Goal: Task Accomplishment & Management: Manage account settings

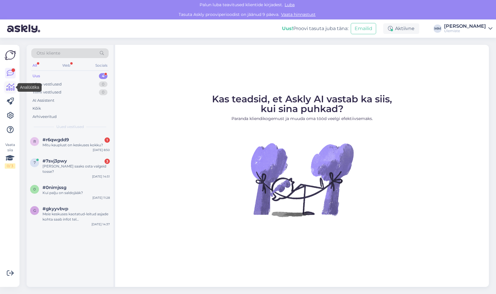
click at [12, 90] on icon at bounding box center [10, 87] width 9 height 7
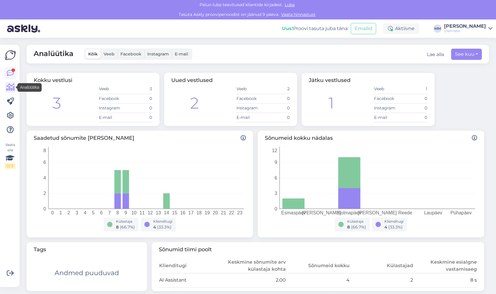
click at [12, 74] on icon at bounding box center [10, 73] width 7 height 7
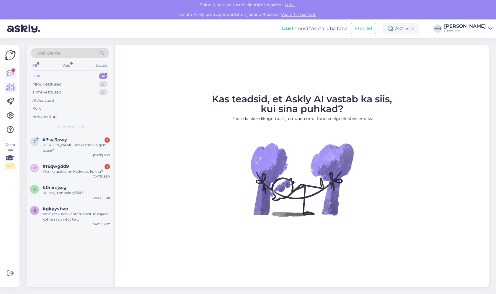
click at [12, 91] on link at bounding box center [10, 87] width 11 height 11
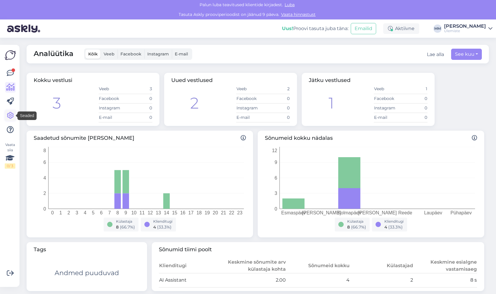
click at [15, 115] on link at bounding box center [10, 115] width 11 height 11
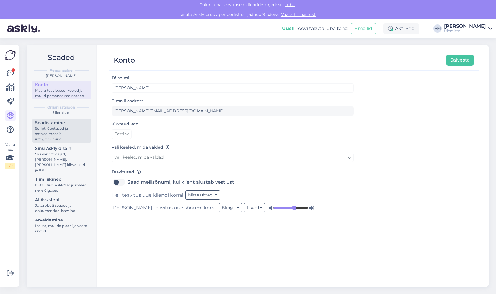
click at [68, 133] on div "Script, õpetused ja sotsiaalmeedia integreerimine" at bounding box center [61, 134] width 53 height 16
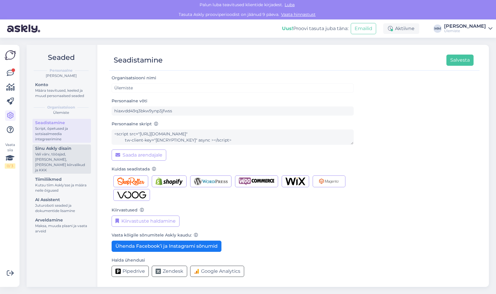
click at [59, 155] on div "Vali värv, tööajad, [PERSON_NAME], [PERSON_NAME] kiirvalikud ja KKK" at bounding box center [61, 162] width 53 height 21
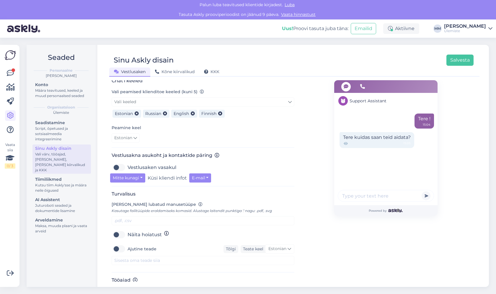
scroll to position [141, 0]
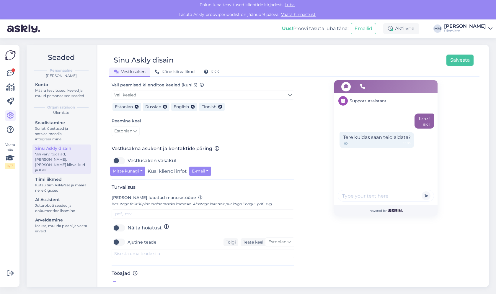
click at [130, 281] on span "[PERSON_NAME]" at bounding box center [140, 284] width 41 height 7
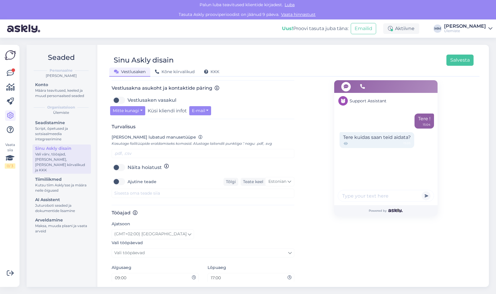
scroll to position [219, 0]
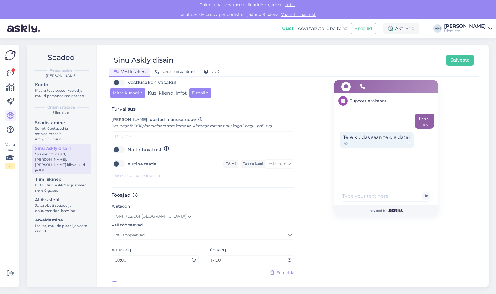
click at [124, 193] on h3 "Tööajad" at bounding box center [203, 196] width 183 height 6
click at [276, 270] on span "Eemalda" at bounding box center [285, 273] width 18 height 6
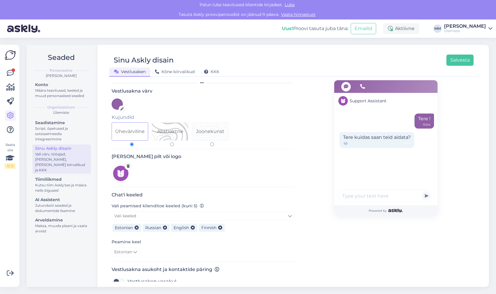
scroll to position [0, 0]
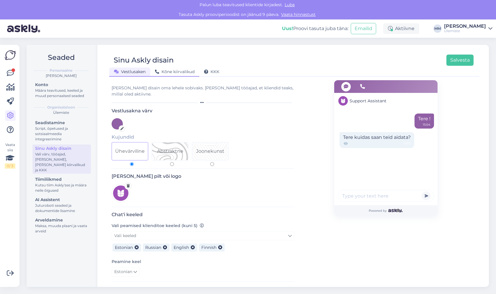
click at [183, 72] on span "Kõne kiirvalikud" at bounding box center [175, 71] width 40 height 5
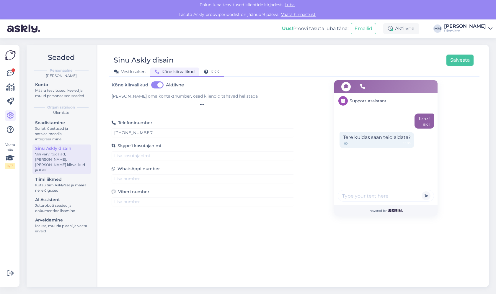
click at [218, 68] on div "KKK" at bounding box center [211, 72] width 25 height 9
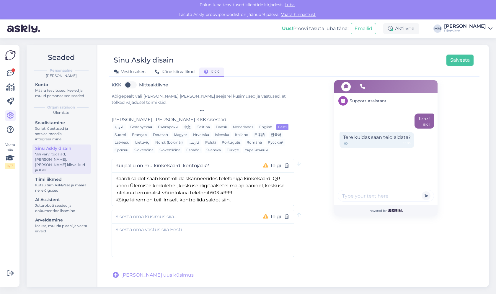
click at [139, 84] on label "Mitteaktiivne" at bounding box center [153, 84] width 29 height 9
click at [130, 84] on input "Mitteaktiivne" at bounding box center [130, 84] width 15 height 9
checkbox input "true"
click at [170, 185] on textarea "Kaardi saldot saab kontrollida skanneerides telefoniga kinkekaardi QR-koodi Üle…" at bounding box center [203, 188] width 182 height 31
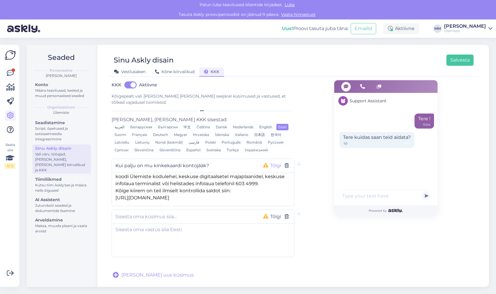
click at [273, 162] on button "Tõlgi" at bounding box center [275, 166] width 14 height 8
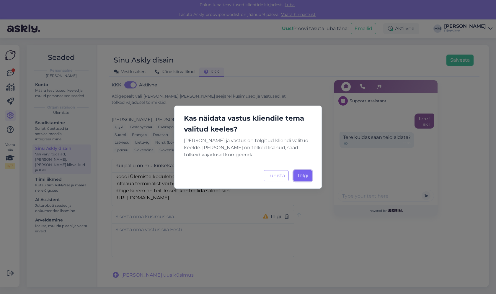
click at [297, 179] on button "[PERSON_NAME]..." at bounding box center [302, 175] width 19 height 11
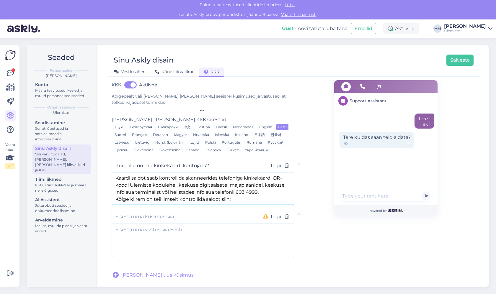
scroll to position [0, 0]
click at [167, 224] on textarea at bounding box center [203, 239] width 182 height 31
drag, startPoint x: 239, startPoint y: 195, endPoint x: -45, endPoint y: 142, distance: 288.7
click at [0, 142] on html "[PERSON_NAME] teavitused klientide kirjadest. [PERSON_NAME] Askly prooviperiood…" at bounding box center [248, 147] width 496 height 294
drag, startPoint x: 211, startPoint y: 189, endPoint x: 34, endPoint y: 152, distance: 180.9
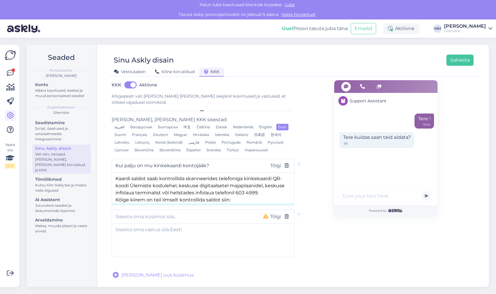
click at [34, 152] on div "Seaded Personaalne [PERSON_NAME] Konto Määra teavitused, keeled ja muud persona…" at bounding box center [258, 166] width 462 height 242
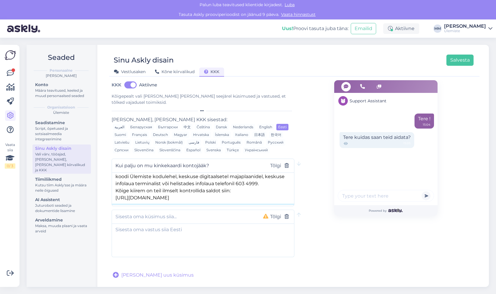
click at [244, 187] on textarea "Kaardi saldot saab kontrollida skanneerides telefoniga kinkekaardi QR-koodi Üle…" at bounding box center [203, 188] width 182 height 31
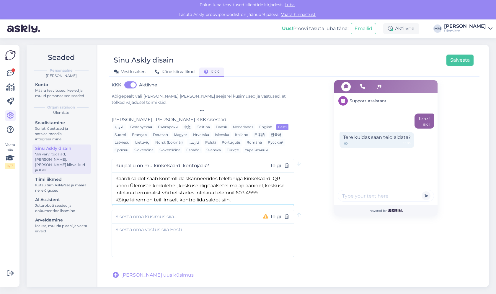
drag, startPoint x: 241, startPoint y: 193, endPoint x: 203, endPoint y: 192, distance: 37.8
click at [240, 193] on textarea "Kaardi saldot saab kontrollida skanneerides telefoniga kinkekaardi QR-koodi Üle…" at bounding box center [203, 188] width 182 height 31
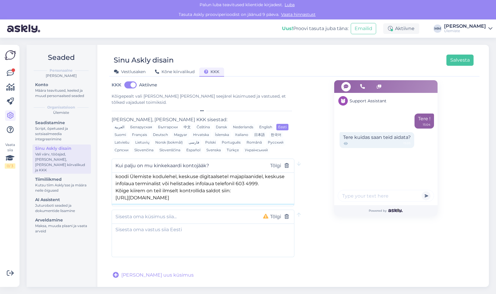
drag, startPoint x: 116, startPoint y: 173, endPoint x: 261, endPoint y: 206, distance: 148.9
click at [261, 206] on div "Kui palju on mu kinkekaardi kontojääk? Tõlgi Kaardi saldot saab kontrollida ska…" at bounding box center [203, 208] width 183 height 99
type textarea "Kaardi saldot saab kontrollida skanneerides telefoniga kinkekaardi QR-koodi Üle…"
click at [310, 135] on div "Support Assistant Tere ! 15:04 Tere kuidas saan teid aidata? 15:05 Powered by" at bounding box center [385, 179] width 183 height 199
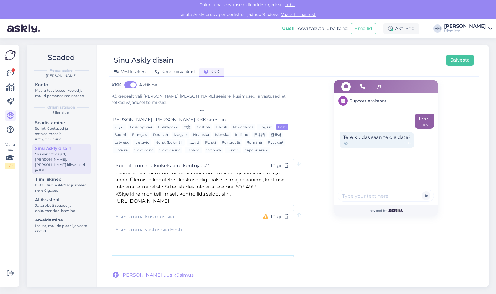
click at [213, 227] on textarea at bounding box center [203, 239] width 182 height 31
click at [277, 162] on button "Tõlgi" at bounding box center [275, 166] width 14 height 8
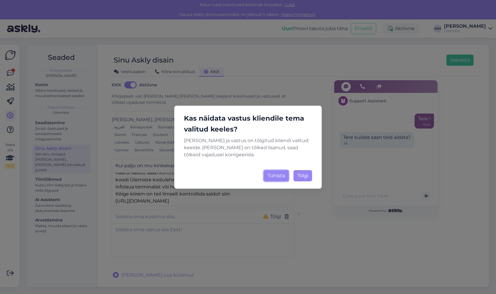
click at [282, 178] on button "Tühista" at bounding box center [276, 175] width 25 height 11
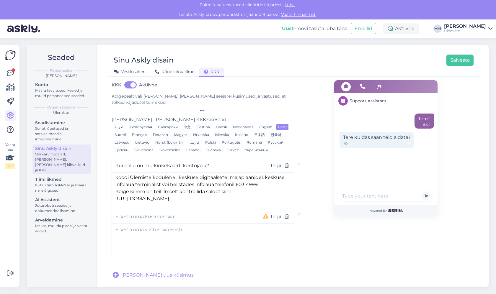
scroll to position [9, 0]
click at [206, 213] on input "text" at bounding box center [184, 217] width 138 height 8
click at [159, 233] on textarea at bounding box center [203, 239] width 182 height 31
click at [171, 213] on input "text" at bounding box center [184, 217] width 138 height 8
click at [201, 227] on textarea at bounding box center [203, 239] width 182 height 31
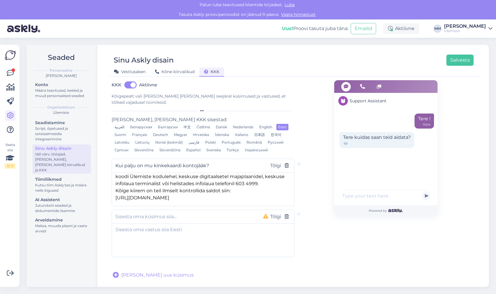
click at [208, 216] on div "Tõlgi" at bounding box center [203, 217] width 183 height 14
click at [63, 183] on div "Kutsu tiim Askly'sse ja määra neile õigused" at bounding box center [61, 188] width 53 height 11
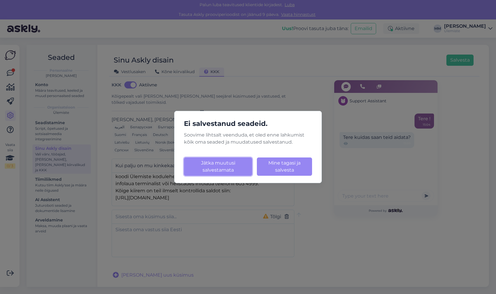
click at [218, 169] on button "Jätka muutusi salvestamata" at bounding box center [218, 167] width 68 height 18
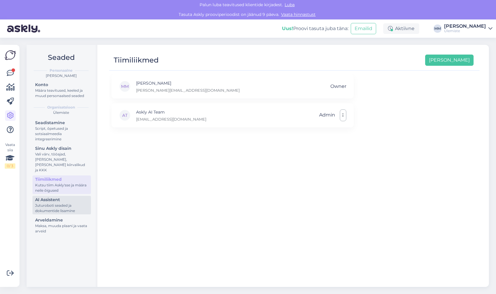
click at [61, 203] on div "Juturoboti seaded ja dokumentide lisamine" at bounding box center [61, 208] width 53 height 11
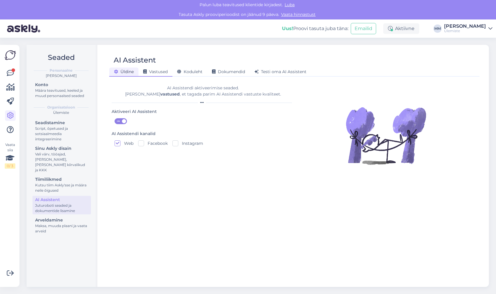
click at [167, 71] on span "Vastused" at bounding box center [155, 71] width 25 height 5
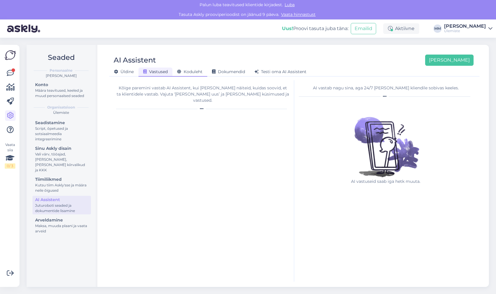
click at [198, 73] on span "Koduleht" at bounding box center [189, 71] width 25 height 5
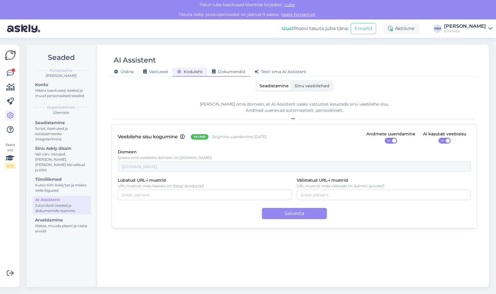
click at [233, 74] on span "Dokumendid" at bounding box center [228, 71] width 33 height 5
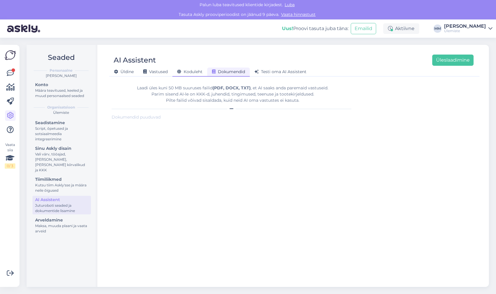
click at [178, 75] on div "Koduleht" at bounding box center [189, 72] width 35 height 9
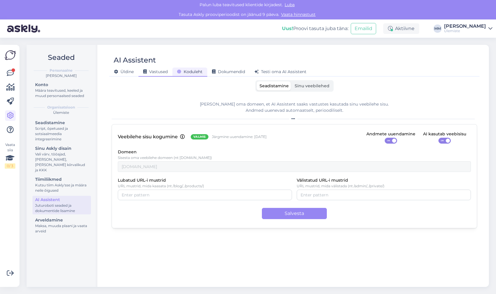
click at [157, 73] on span "Vastused" at bounding box center [155, 71] width 25 height 5
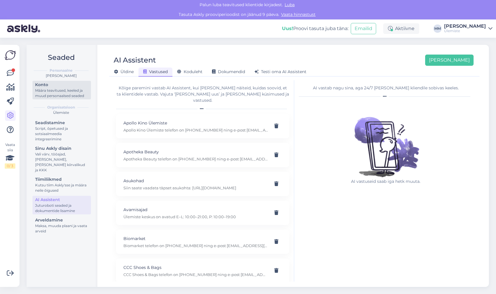
click at [46, 94] on div "Määra teavitused, keeled ja muud personaalsed seaded" at bounding box center [61, 93] width 53 height 11
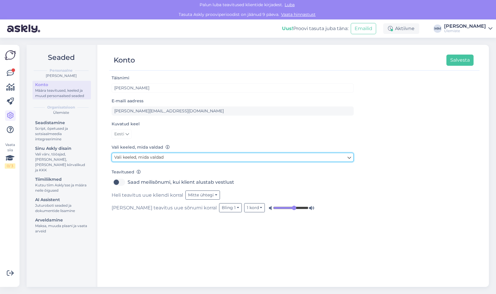
click at [132, 157] on span "Vali keeled, mida valdad" at bounding box center [138, 157] width 49 height 5
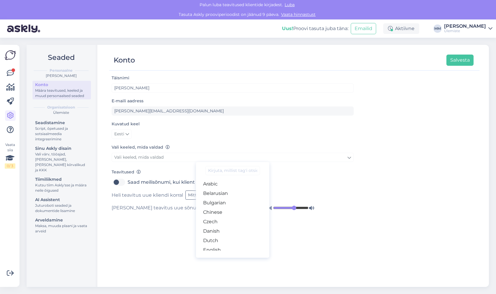
click at [183, 133] on div "Eesti" at bounding box center [233, 134] width 242 height 9
